Goal: Book appointment/travel/reservation

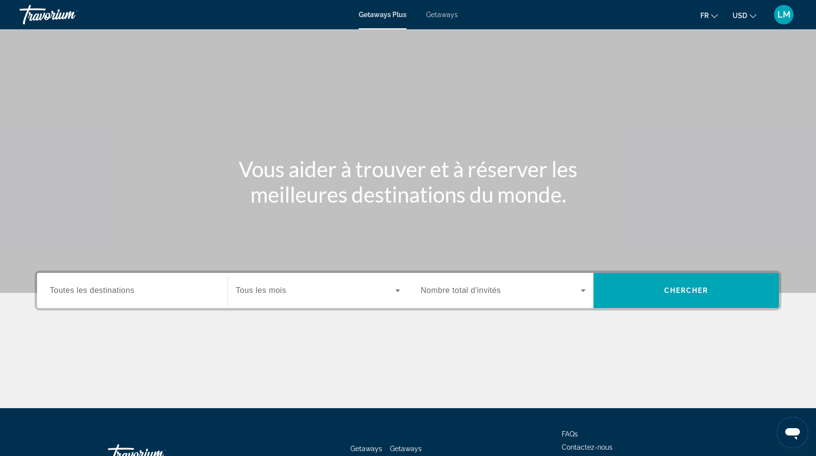
click at [431, 11] on span "Getaways" at bounding box center [442, 15] width 32 height 8
click at [290, 280] on div "Search widget" at bounding box center [318, 290] width 164 height 27
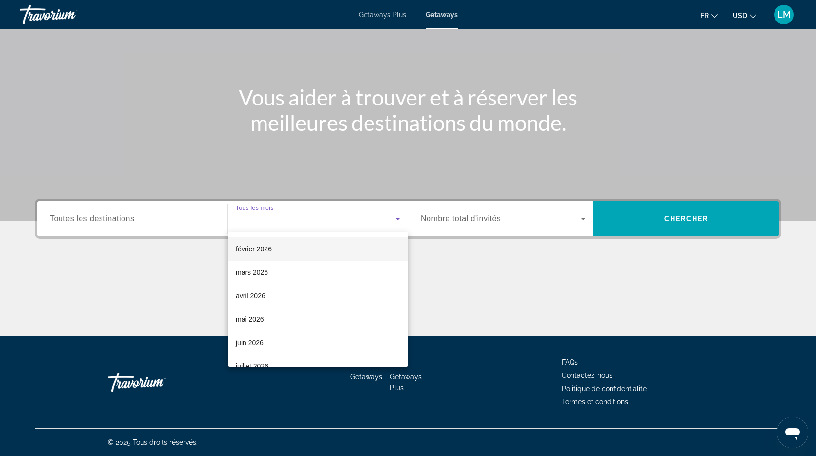
scroll to position [120, 0]
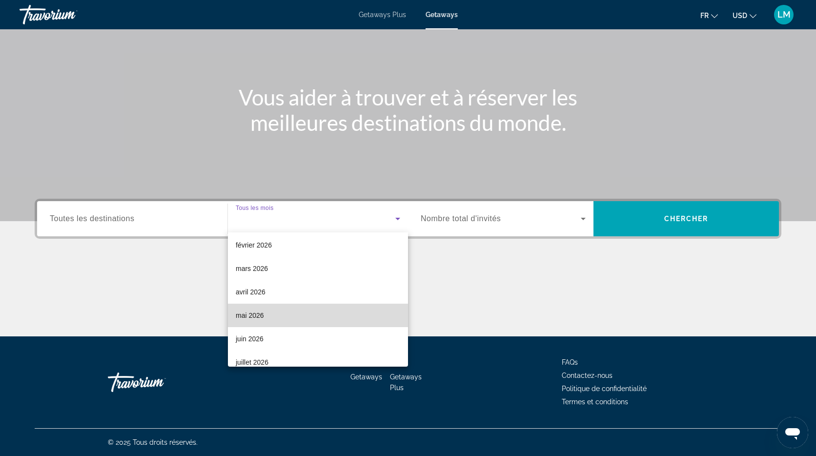
click at [270, 316] on mat-option "mai 2026" at bounding box center [318, 314] width 180 height 23
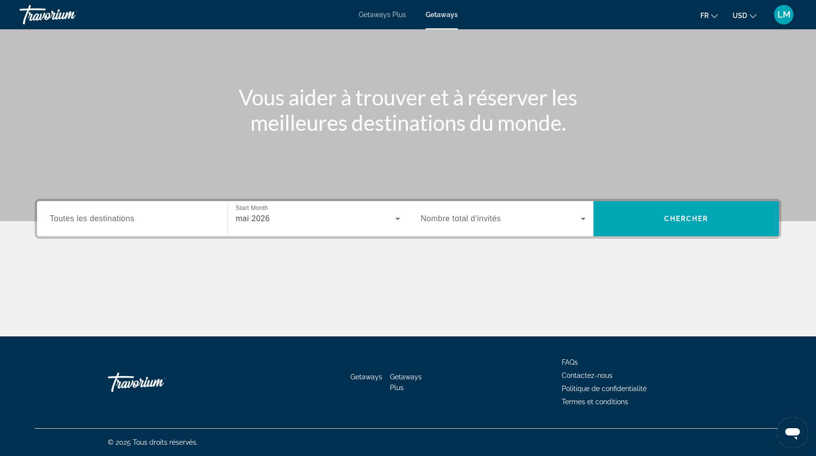
click at [461, 222] on span "Nombre total d'invités" at bounding box center [460, 218] width 80 height 8
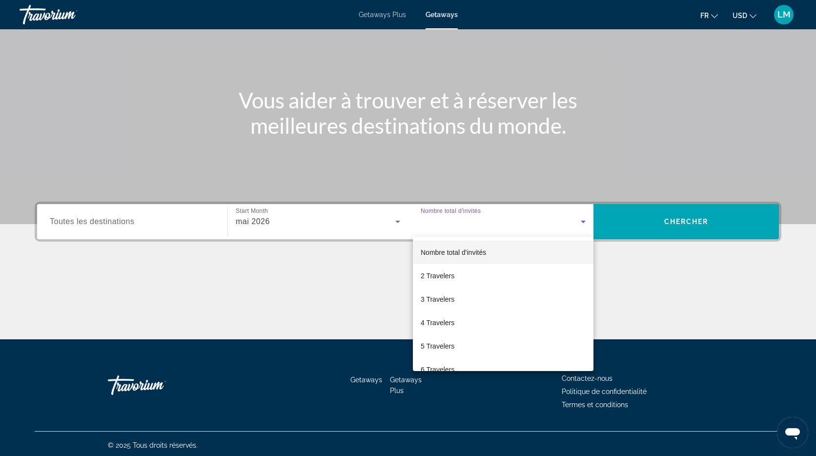
scroll to position [67, 0]
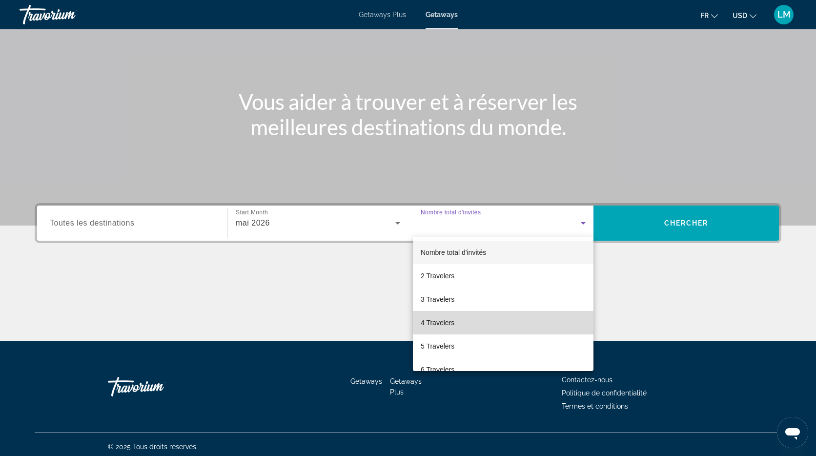
click at [439, 324] on span "4 Travelers" at bounding box center [437, 323] width 34 height 12
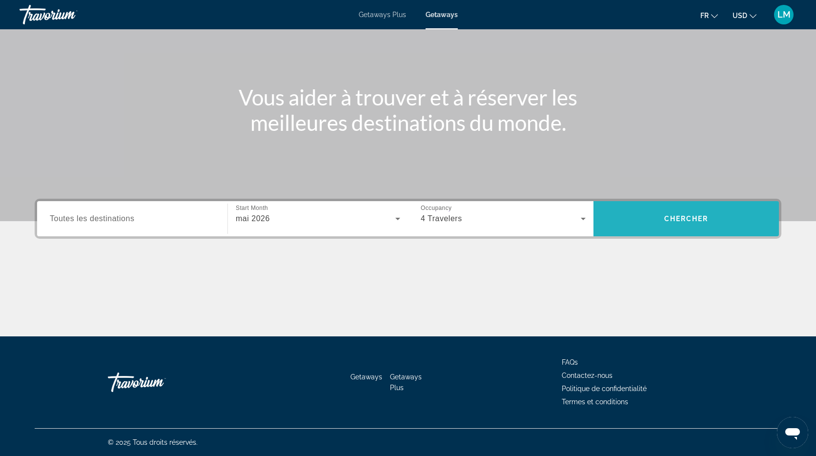
scroll to position [0, 0]
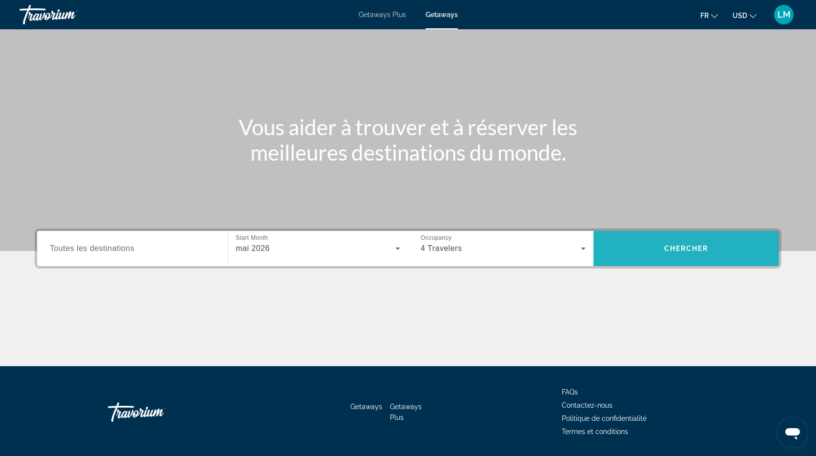
click at [666, 231] on button "Chercher" at bounding box center [685, 248] width 185 height 35
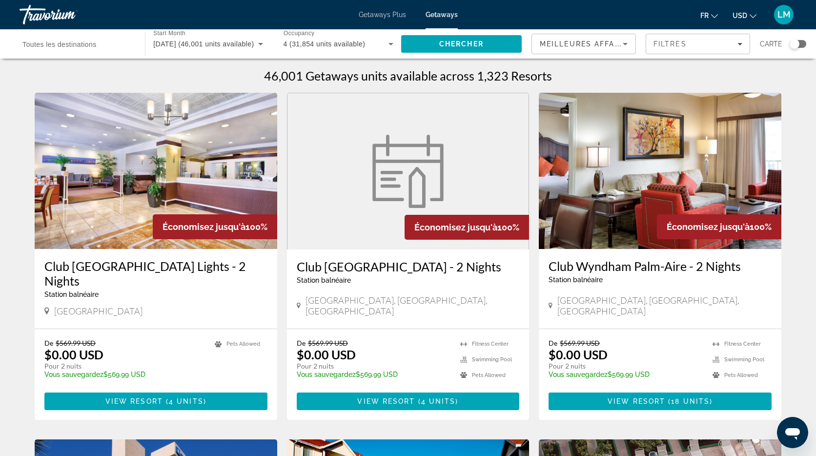
click at [792, 44] on div "Search widget" at bounding box center [794, 44] width 10 height 10
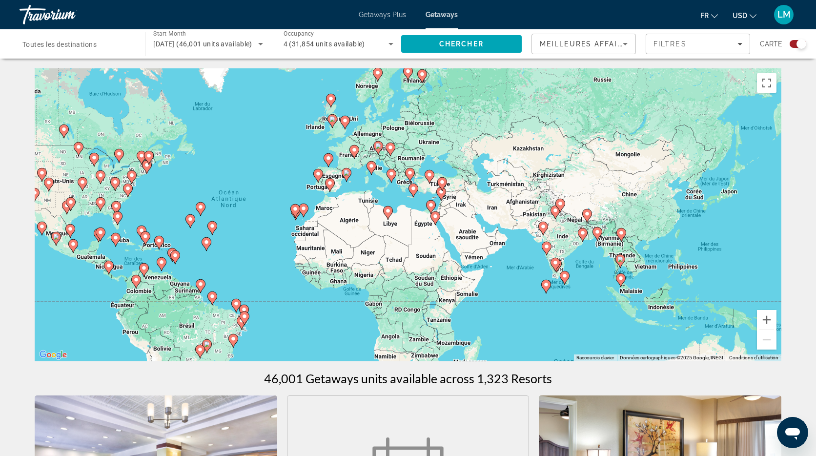
drag, startPoint x: 547, startPoint y: 212, endPoint x: 396, endPoint y: 211, distance: 151.2
click at [396, 211] on div "Pour activer le glissement avec le clavier, appuyez sur Alt+Entrée. Une fois ce…" at bounding box center [408, 214] width 746 height 293
click at [763, 320] on button "Zoom avant" at bounding box center [766, 320] width 20 height 20
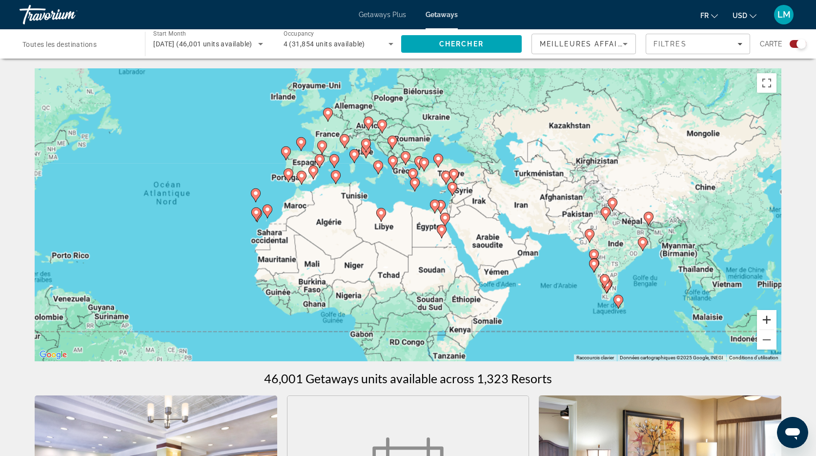
click at [763, 320] on button "Zoom avant" at bounding box center [766, 320] width 20 height 20
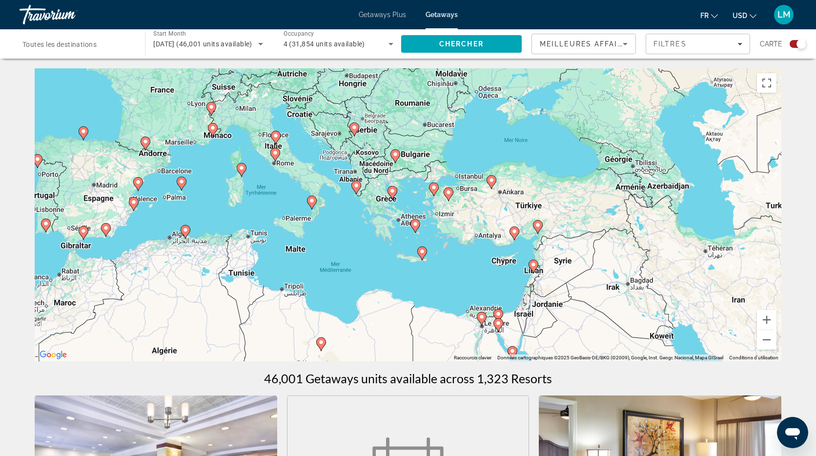
drag, startPoint x: 613, startPoint y: 163, endPoint x: 606, endPoint y: 272, distance: 109.0
click at [606, 273] on div "Pour activer le glissement avec le clavier, appuyez sur Alt+Entrée. Une fois ce…" at bounding box center [408, 214] width 746 height 293
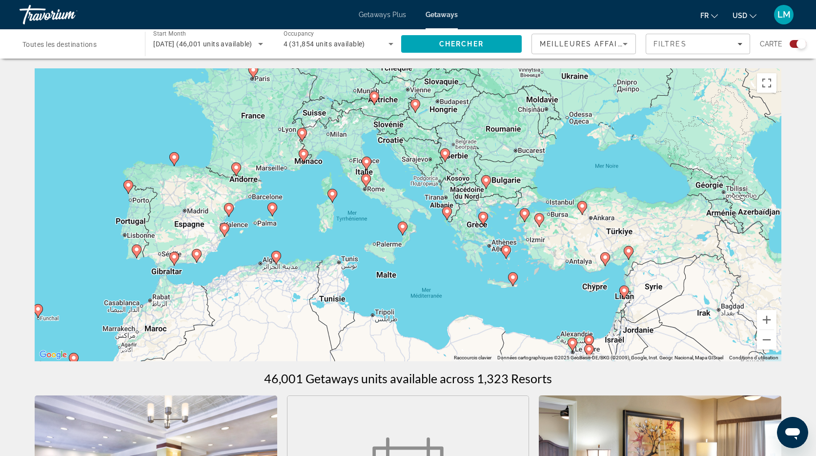
drag, startPoint x: 381, startPoint y: 199, endPoint x: 474, endPoint y: 224, distance: 96.1
click at [473, 224] on div "Pour activer le glissement avec le clavier, appuyez sur Alt+Entrée. Une fois ce…" at bounding box center [408, 214] width 746 height 293
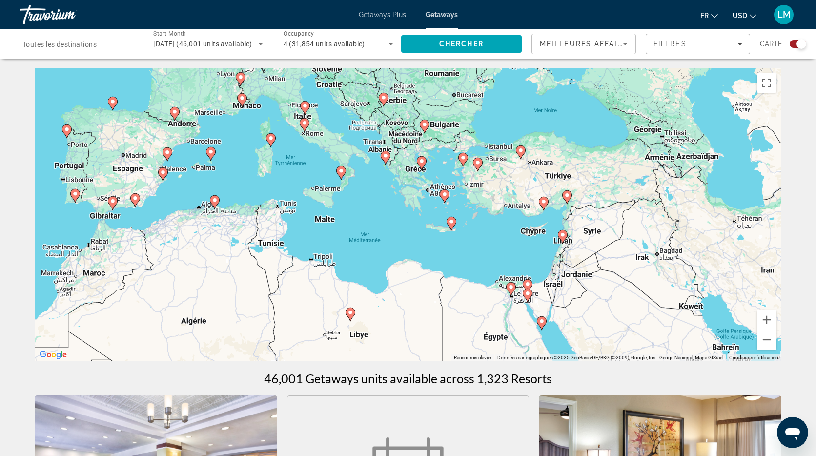
drag, startPoint x: 480, startPoint y: 254, endPoint x: 425, endPoint y: 202, distance: 75.6
click at [425, 202] on div "Pour activer le glissement avec le clavier, appuyez sur Alt+Entrée. Une fois ce…" at bounding box center [408, 214] width 746 height 293
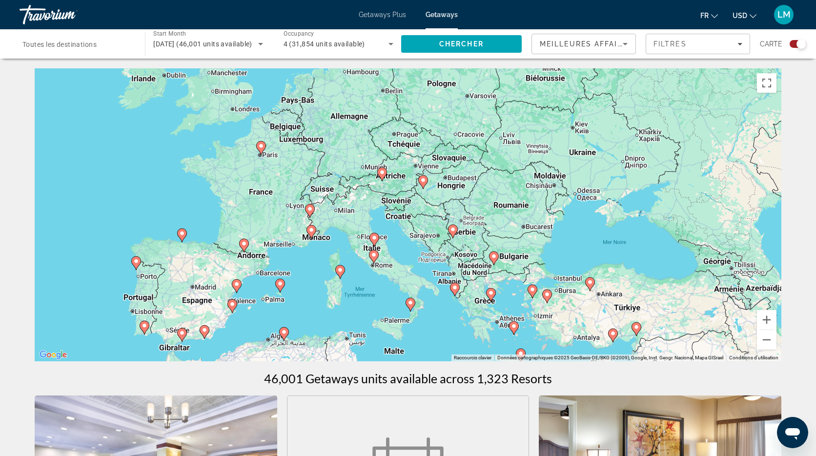
drag, startPoint x: 478, startPoint y: 191, endPoint x: 558, endPoint y: 328, distance: 159.1
click at [559, 329] on div "Pour activer le glissement avec le clavier, appuyez sur Alt+Entrée. Une fois ce…" at bounding box center [408, 214] width 746 height 293
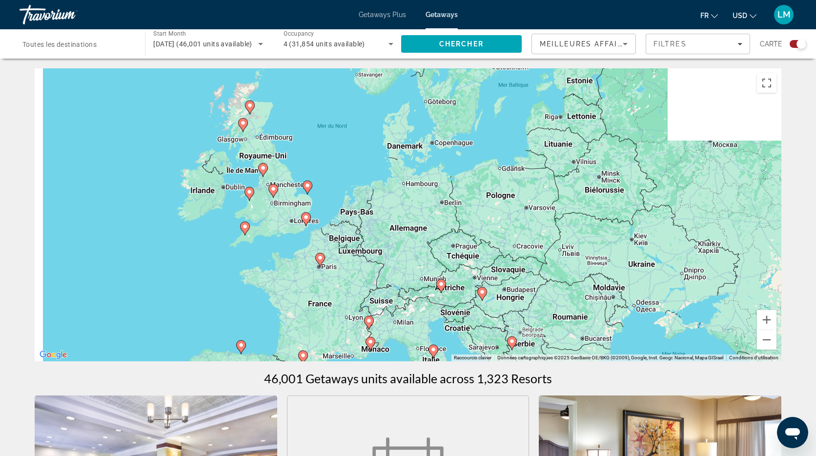
drag, startPoint x: 389, startPoint y: 177, endPoint x: 438, endPoint y: 288, distance: 122.1
click at [437, 290] on gmp-advanced-marker "Main content" at bounding box center [441, 286] width 10 height 15
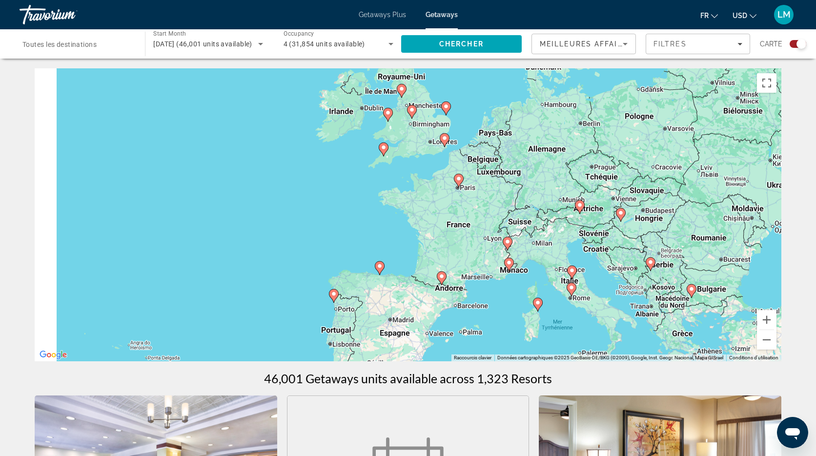
drag, startPoint x: 338, startPoint y: 214, endPoint x: 477, endPoint y: 134, distance: 159.7
click at [483, 128] on div "Pour activer le glissement avec le clavier, appuyez sur Alt+Entrée. Une fois ce…" at bounding box center [408, 214] width 746 height 293
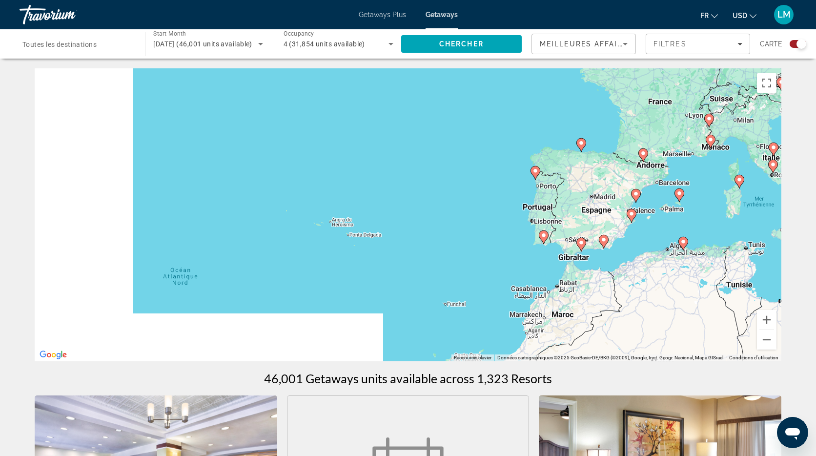
drag, startPoint x: 415, startPoint y: 259, endPoint x: 635, endPoint y: 134, distance: 253.4
click at [637, 134] on div "Pour activer le glissement avec le clavier, appuyez sur Alt+Entrée. Une fois ce…" at bounding box center [408, 214] width 746 height 293
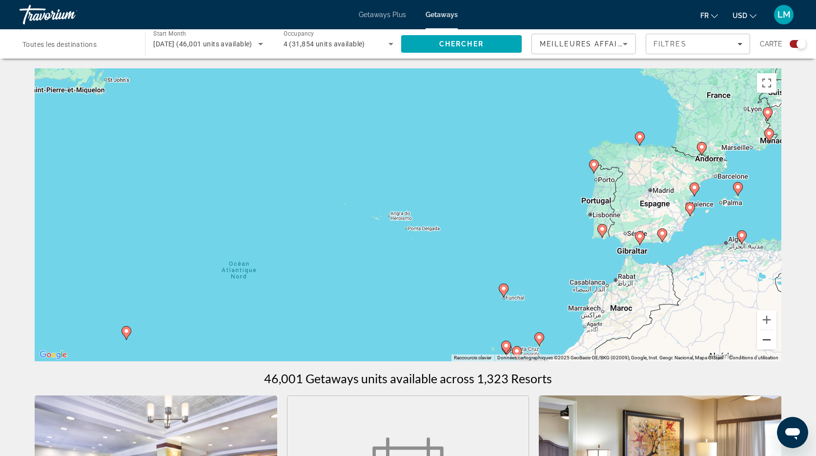
click at [769, 340] on button "Zoom arrière" at bounding box center [766, 340] width 20 height 20
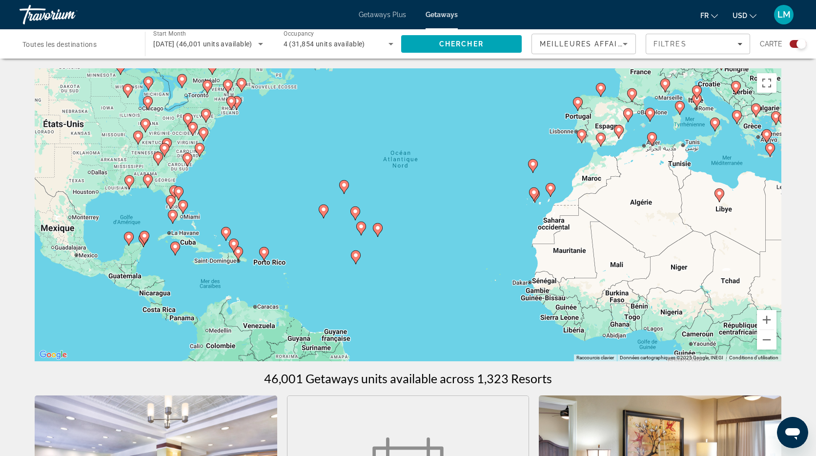
drag, startPoint x: 566, startPoint y: 262, endPoint x: 643, endPoint y: 178, distance: 113.9
click at [644, 178] on div "Pour activer le glissement avec le clavier, appuyez sur Alt+Entrée. Une fois ce…" at bounding box center [408, 214] width 746 height 293
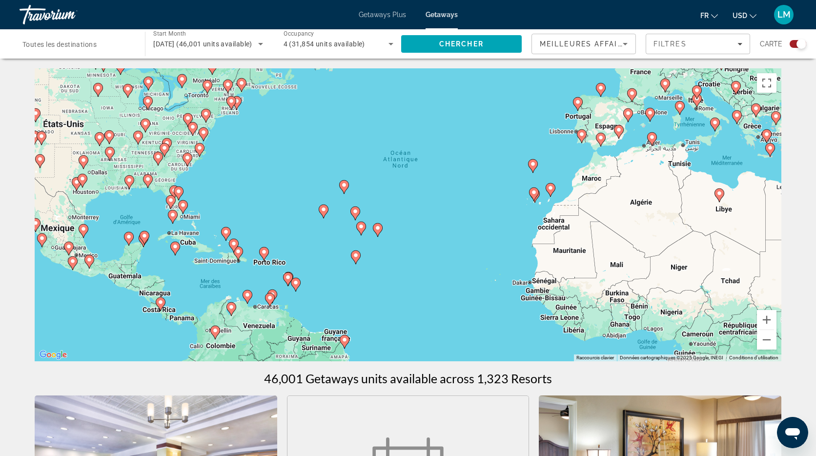
click at [381, 228] on icon "Main content" at bounding box center [377, 229] width 9 height 13
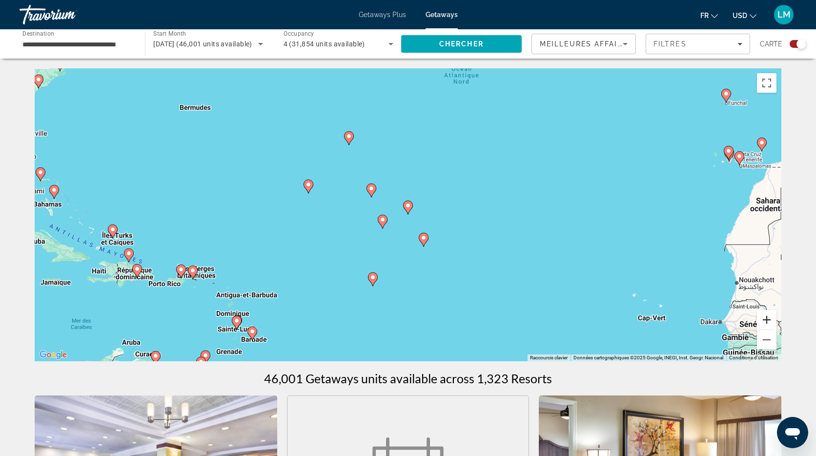
click at [758, 320] on button "Zoom avant" at bounding box center [766, 320] width 20 height 20
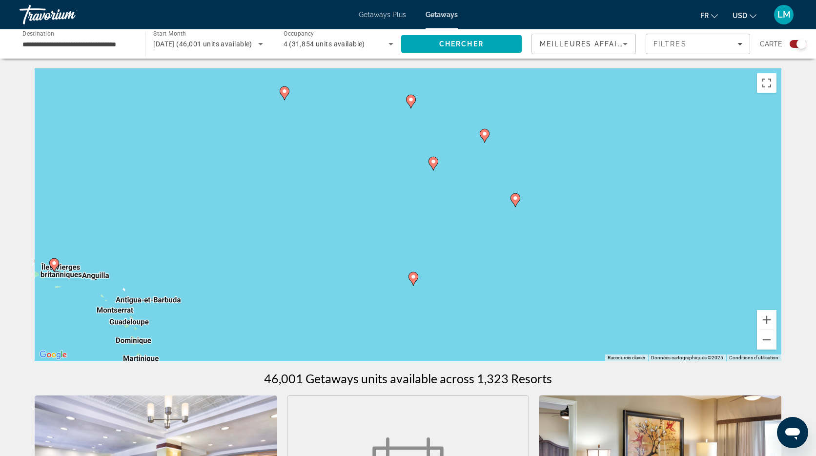
drag, startPoint x: 472, startPoint y: 208, endPoint x: 551, endPoint y: 134, distance: 108.7
click at [551, 134] on div "Pour activer le glissement avec le clavier, appuyez sur Alt+Entrée. Une fois ce…" at bounding box center [408, 214] width 746 height 293
click at [772, 320] on button "Zoom avant" at bounding box center [766, 320] width 20 height 20
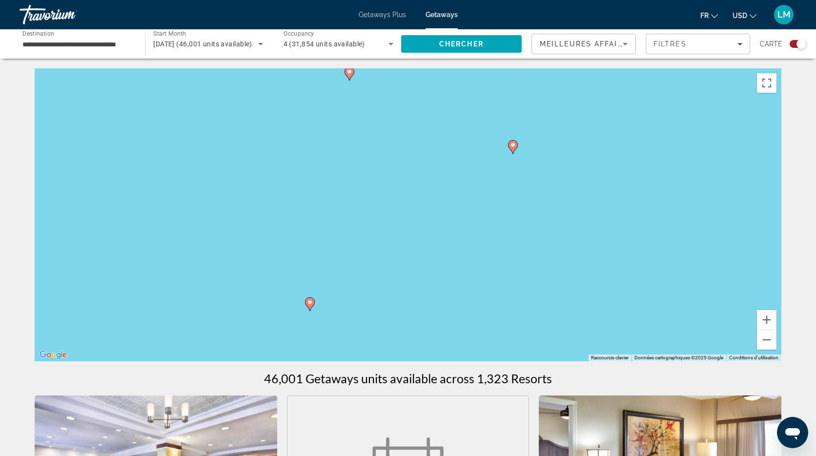
drag, startPoint x: 672, startPoint y: 236, endPoint x: 567, endPoint y: 175, distance: 121.3
click at [567, 175] on div "Pour activer le glissement avec le clavier, appuyez sur Alt+Entrée. Une fois ce…" at bounding box center [408, 214] width 746 height 293
click at [521, 133] on gmp-advanced-marker "Main content" at bounding box center [518, 131] width 10 height 15
type input "**********"
click at [409, 209] on icon "Main content" at bounding box center [407, 207] width 9 height 13
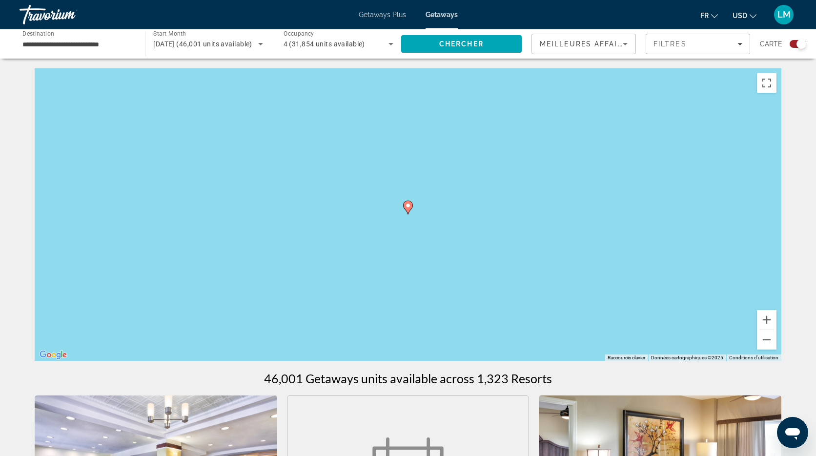
click at [409, 209] on icon "Main content" at bounding box center [407, 207] width 9 height 13
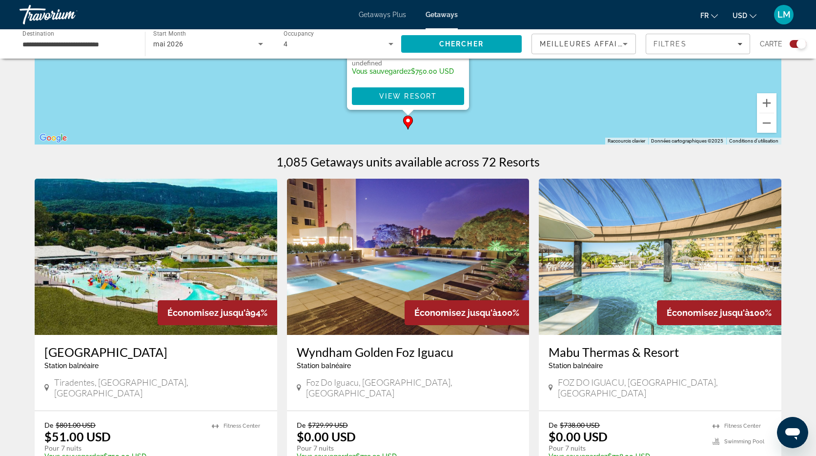
scroll to position [151, 0]
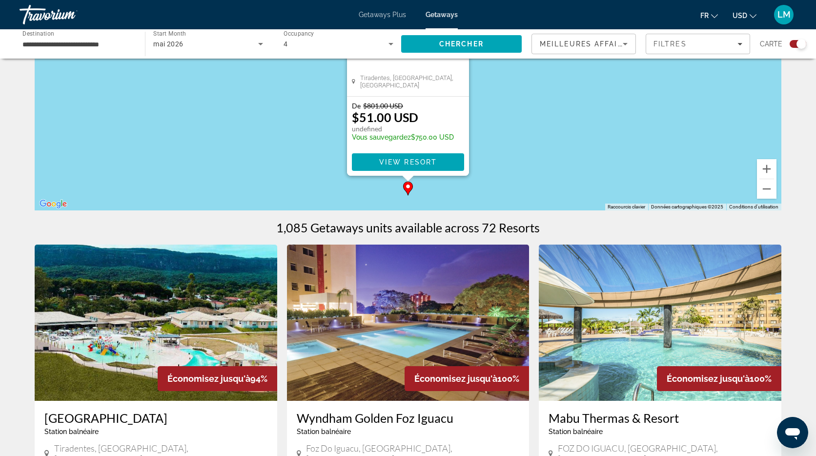
click at [202, 262] on img "Main content" at bounding box center [156, 322] width 242 height 156
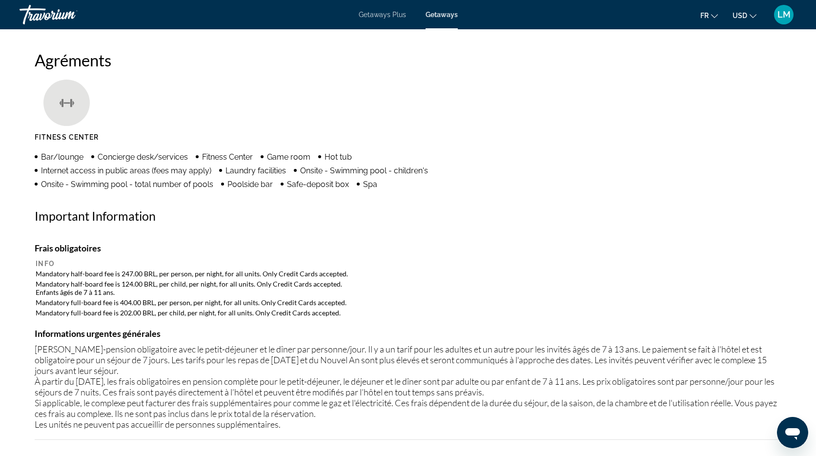
scroll to position [1004, 0]
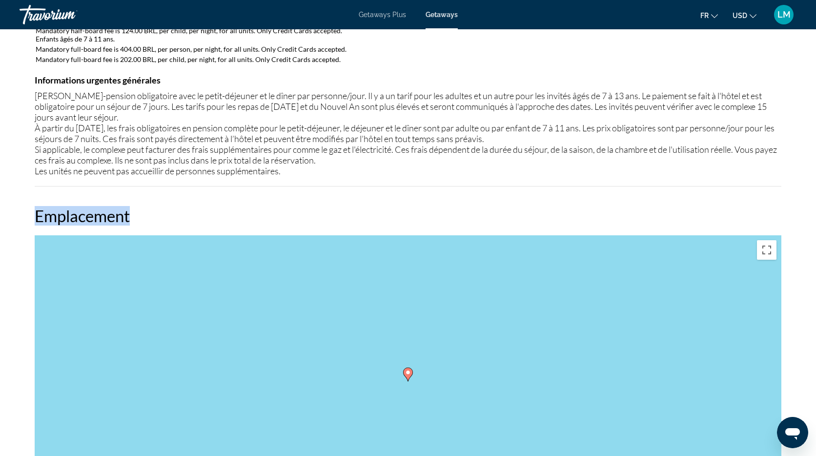
drag, startPoint x: 408, startPoint y: 184, endPoint x: 429, endPoint y: 213, distance: 36.3
click at [429, 213] on div "Aperçu [GEOGRAPHIC_DATA] balnéaire Tout inclus Pas tout compris Adresse [STREET…" at bounding box center [408, 235] width 756 height 1738
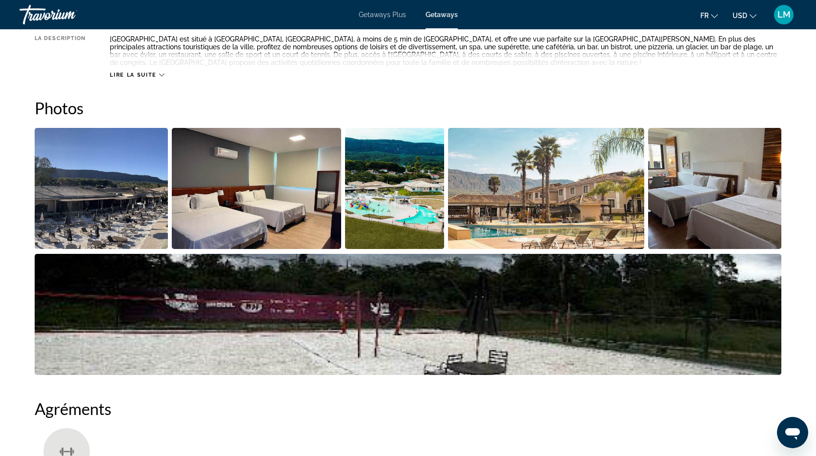
scroll to position [376, 0]
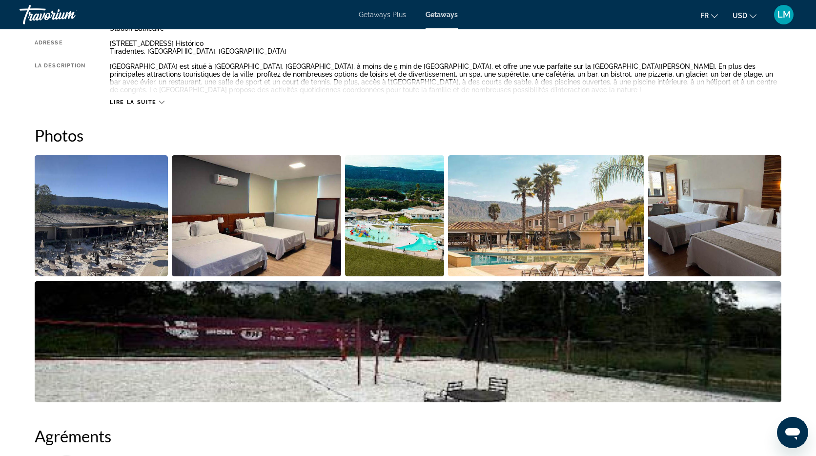
click at [103, 197] on img "Open full-screen image slider" at bounding box center [101, 215] width 133 height 121
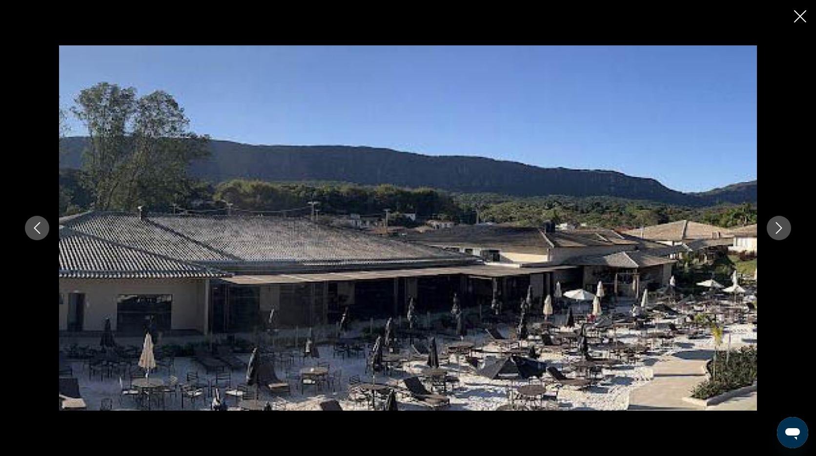
click at [785, 226] on button "Next image" at bounding box center [778, 228] width 24 height 24
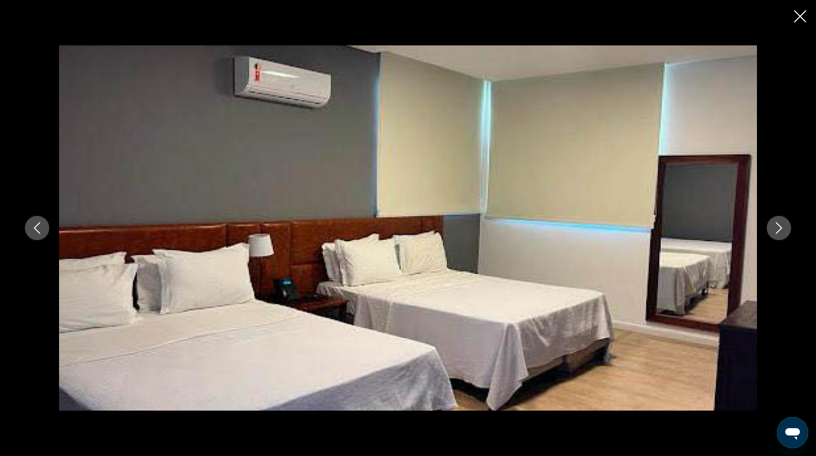
scroll to position [381, 0]
click at [781, 226] on icon "Next image" at bounding box center [779, 228] width 12 height 12
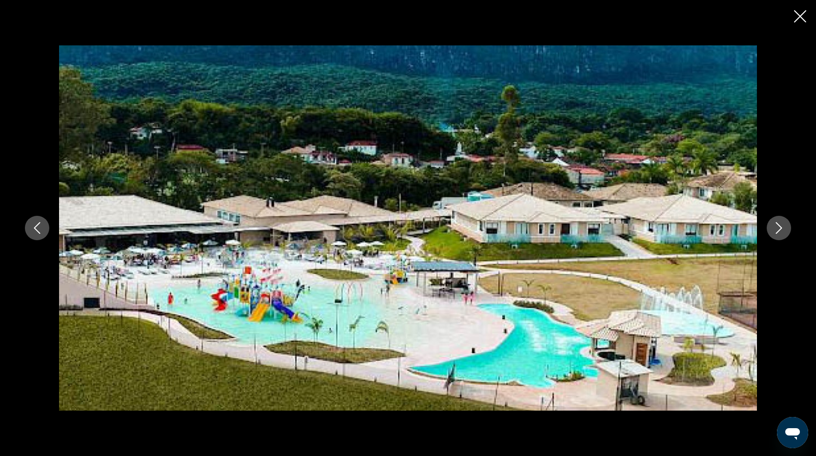
click at [781, 226] on icon "Next image" at bounding box center [779, 228] width 12 height 12
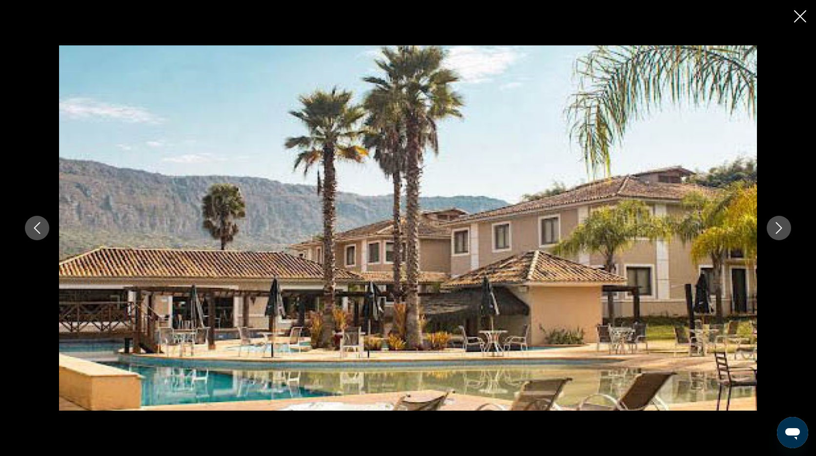
scroll to position [380, 0]
click at [777, 228] on icon "Next image" at bounding box center [779, 228] width 12 height 12
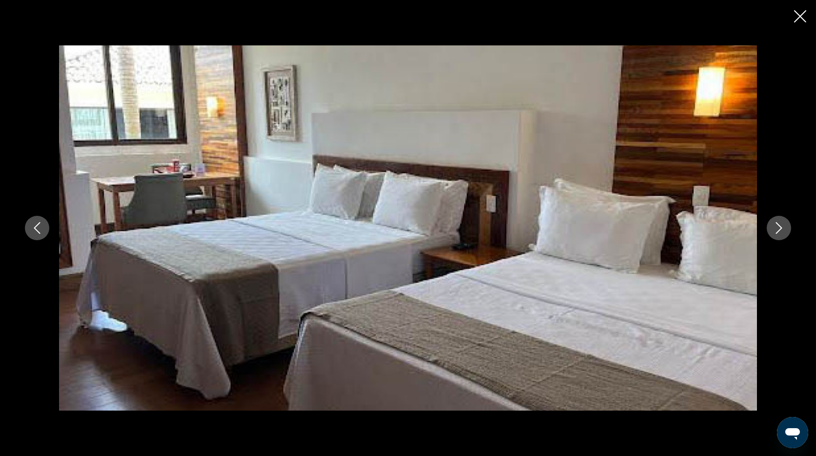
click at [776, 228] on icon "Next image" at bounding box center [779, 228] width 12 height 12
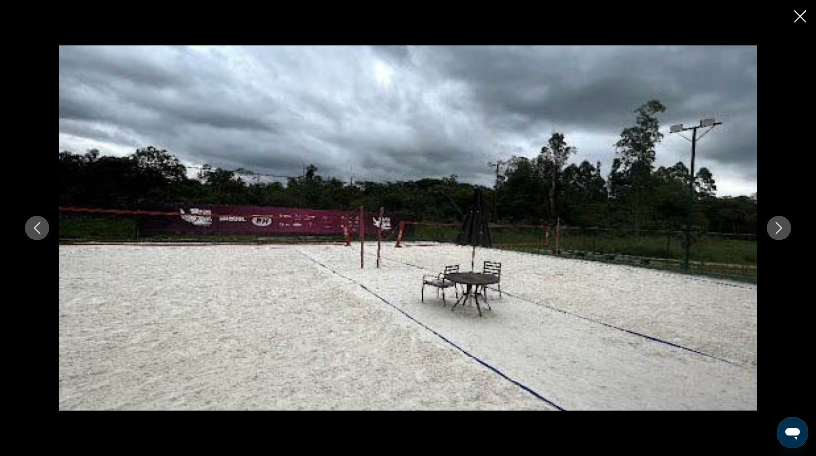
click at [798, 17] on icon "Close slideshow" at bounding box center [800, 16] width 12 height 12
